Goal: Use online tool/utility: Utilize a website feature to perform a specific function

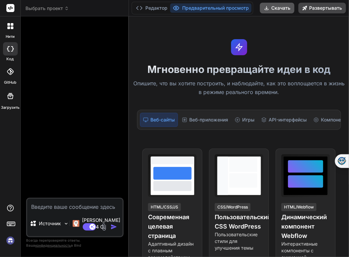
click at [280, 7] on font "Скачать" at bounding box center [280, 8] width 19 height 6
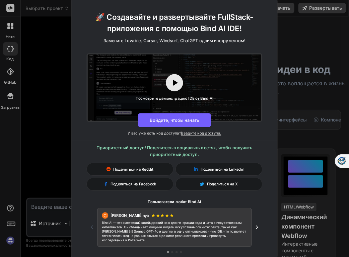
click at [285, 36] on div "🚀 Создавайте и развертывайте FullStack-приложения с помощью Bind AI IDE! Замени…" at bounding box center [174, 128] width 349 height 257
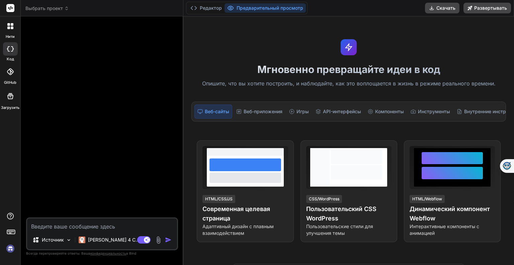
click at [12, 249] on img at bounding box center [10, 248] width 11 height 11
click at [9, 26] on icon at bounding box center [10, 26] width 6 height 6
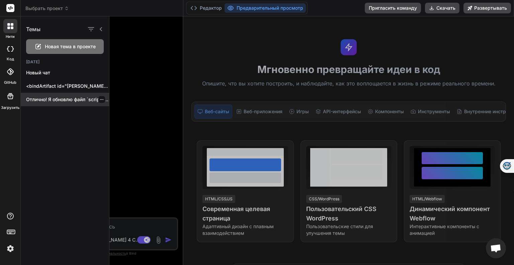
click at [54, 99] on font "Отлично! Я обновлю файл `script.js`, чтобы при..." at bounding box center [82, 99] width 113 height 6
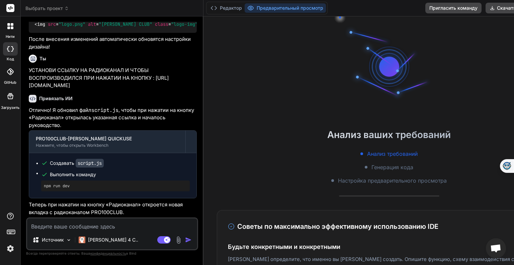
scroll to position [810, 0]
type textarea "x"
click at [217, 7] on icon at bounding box center [214, 8] width 7 height 7
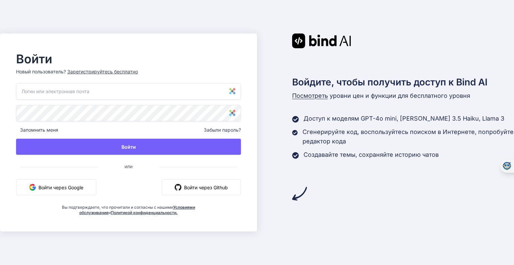
click at [64, 186] on font "Войти через Google" at bounding box center [60, 187] width 45 height 6
